Goal: Transaction & Acquisition: Purchase product/service

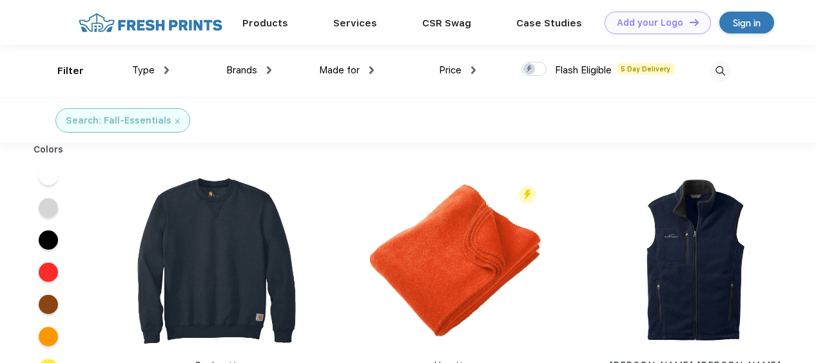
click at [338, 69] on span "Made for" at bounding box center [339, 70] width 41 height 12
click at [370, 70] on img at bounding box center [371, 70] width 5 height 8
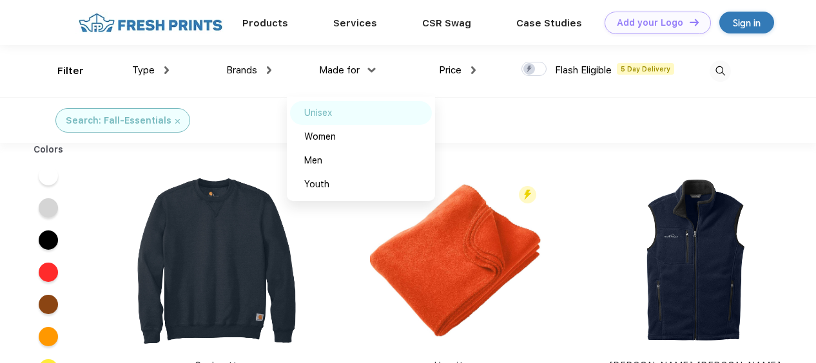
click at [316, 116] on div "Unisex" at bounding box center [318, 113] width 28 height 14
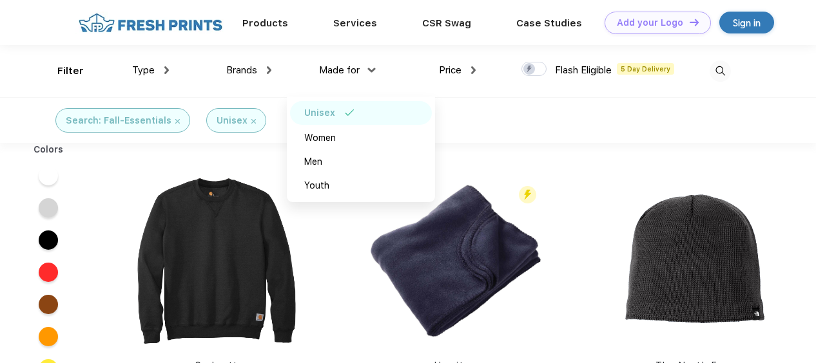
click at [166, 70] on img at bounding box center [166, 70] width 5 height 8
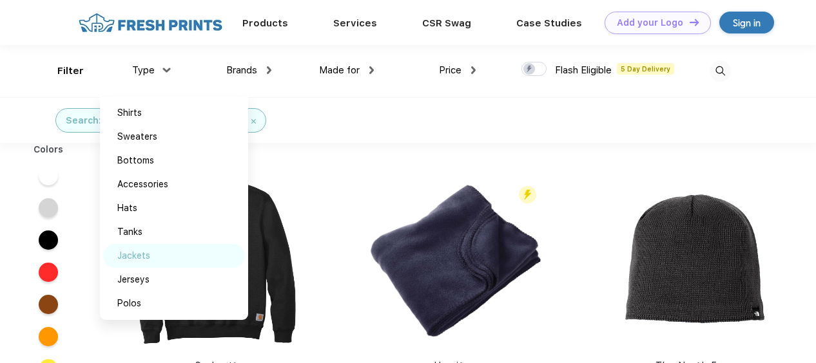
click at [124, 256] on div "Jackets" at bounding box center [133, 256] width 33 height 14
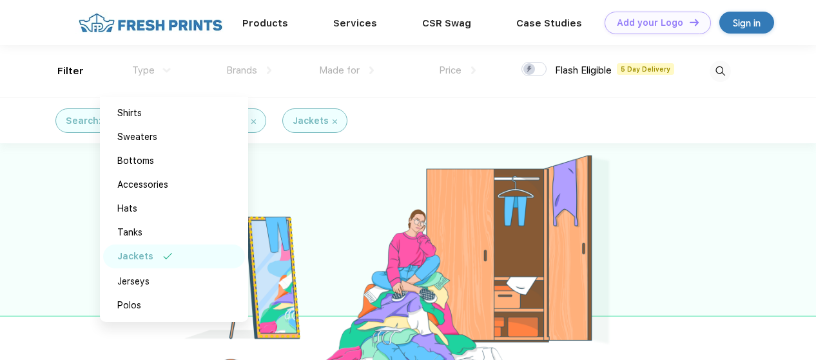
scroll to position [314, 0]
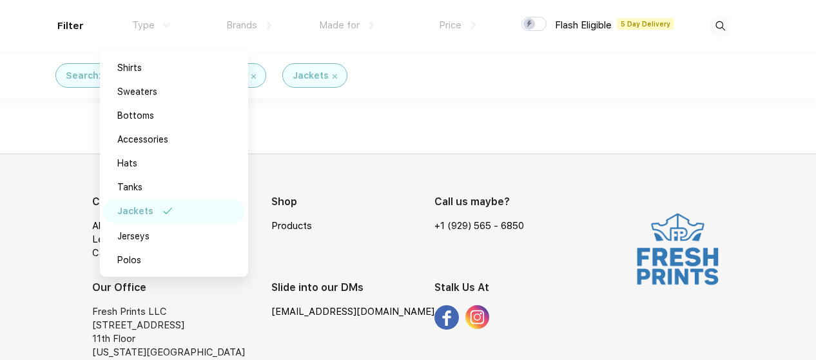
click at [409, 120] on div "Products Services Printing Fulfillment CSR Swag BIPOC-Owned Brands Women-Owned …" at bounding box center [408, 35] width 816 height 699
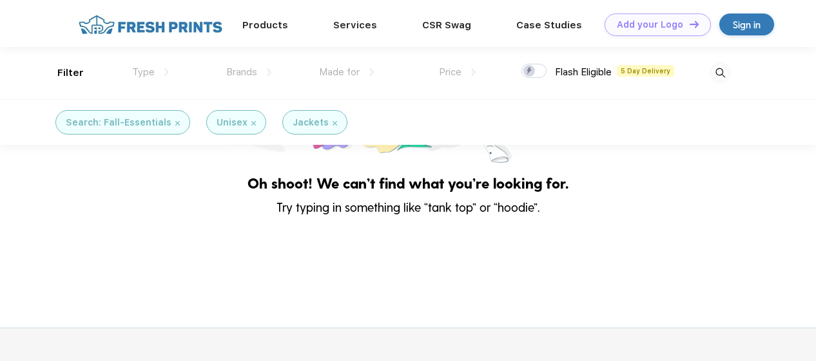
scroll to position [0, 0]
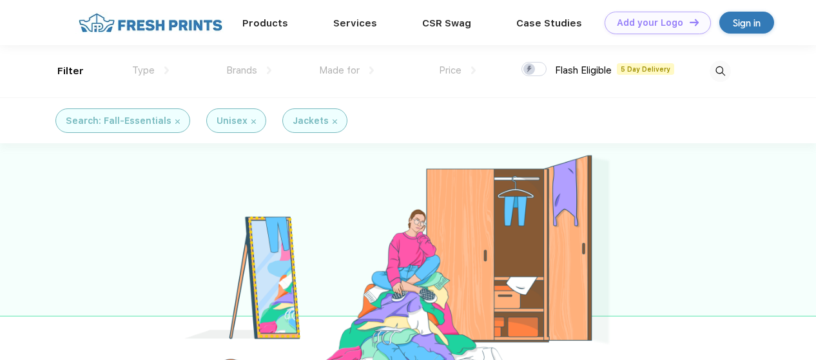
click at [251, 121] on img at bounding box center [253, 121] width 5 height 5
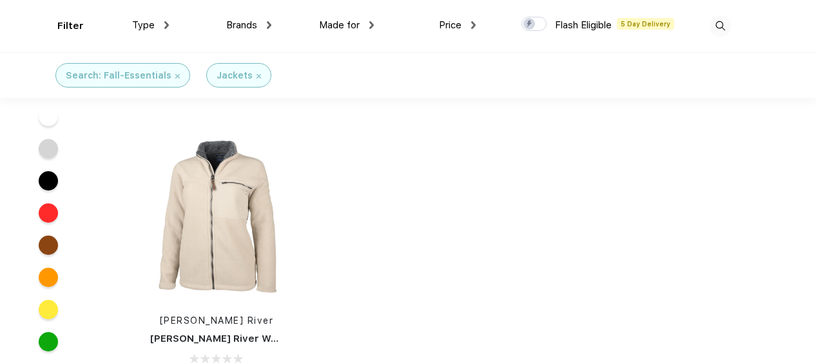
scroll to position [273, 0]
